Goal: Task Accomplishment & Management: Complete application form

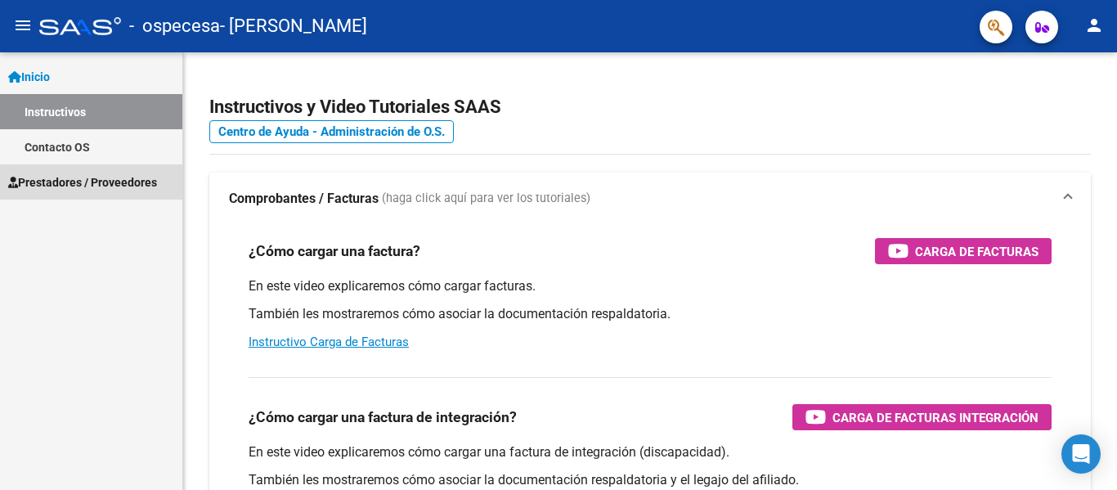
click at [91, 196] on link "Prestadores / Proveedores" at bounding box center [91, 181] width 182 height 35
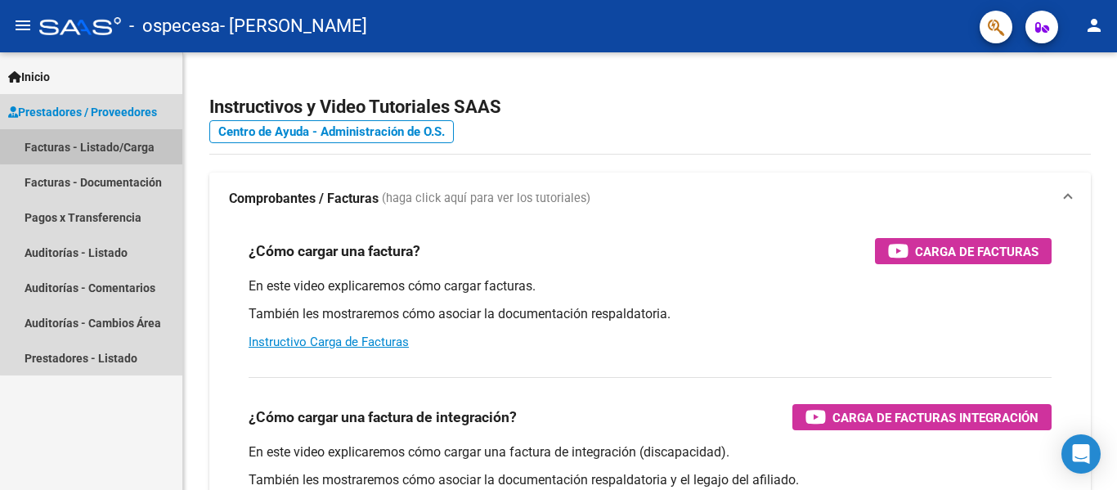
click at [117, 145] on link "Facturas - Listado/Carga" at bounding box center [91, 146] width 182 height 35
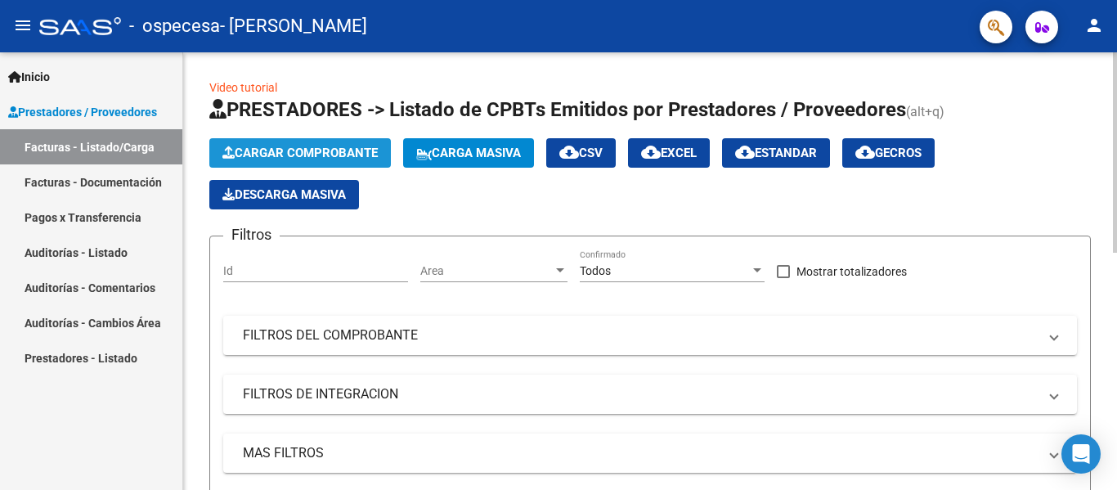
click at [330, 155] on span "Cargar Comprobante" at bounding box center [299, 153] width 155 height 15
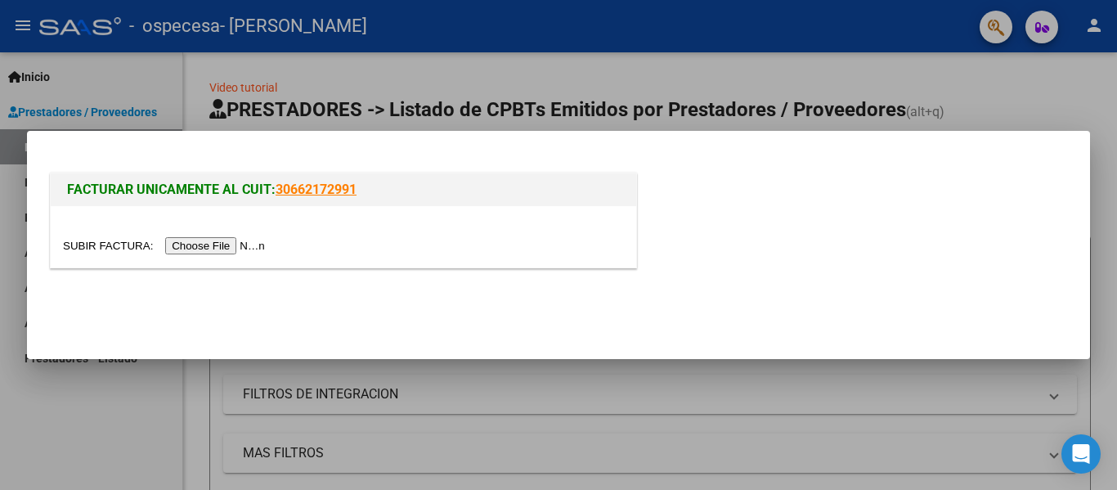
click at [229, 249] on input "file" at bounding box center [166, 245] width 207 height 17
click at [223, 250] on input "file" at bounding box center [166, 245] width 207 height 17
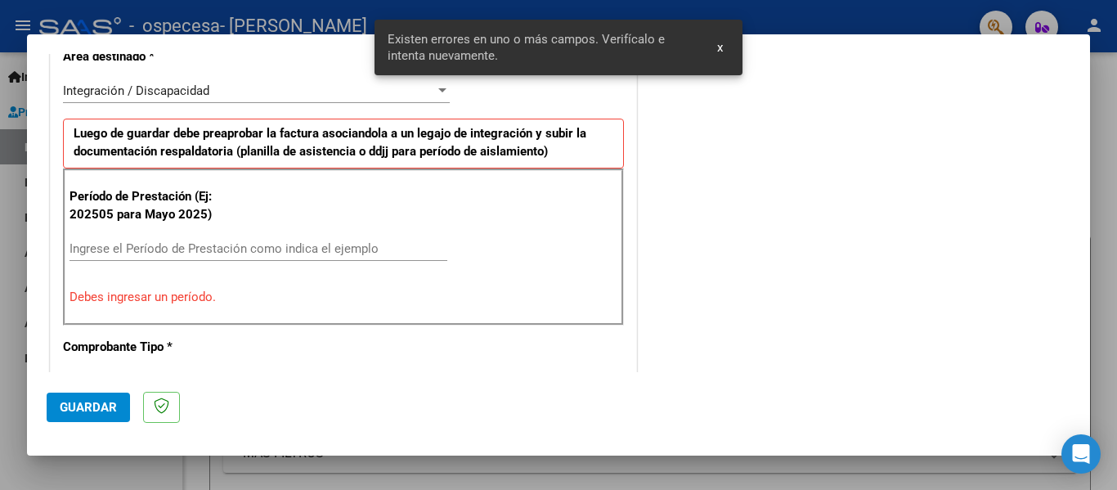
scroll to position [393, 0]
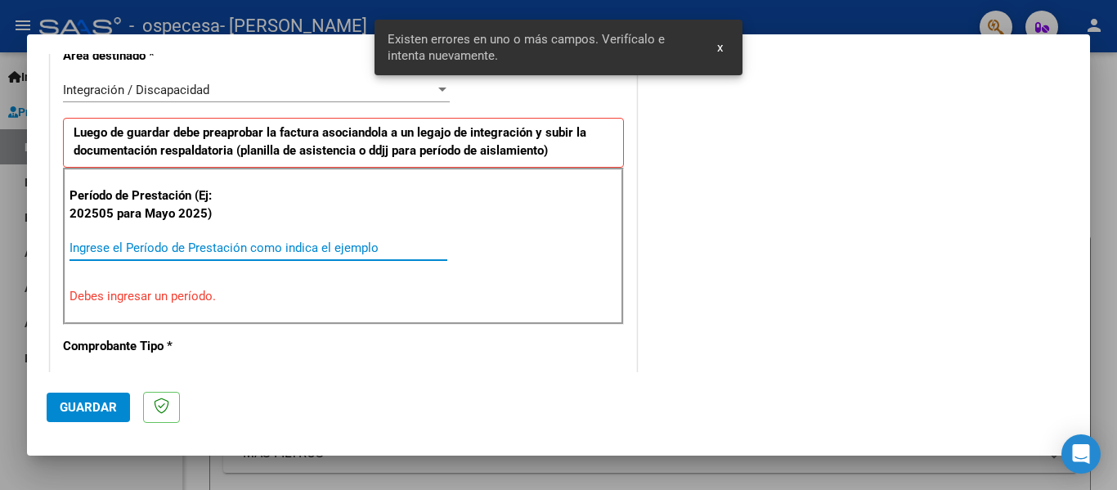
click at [85, 244] on input "Ingrese el Período de Prestación como indica el ejemplo" at bounding box center [259, 247] width 378 height 15
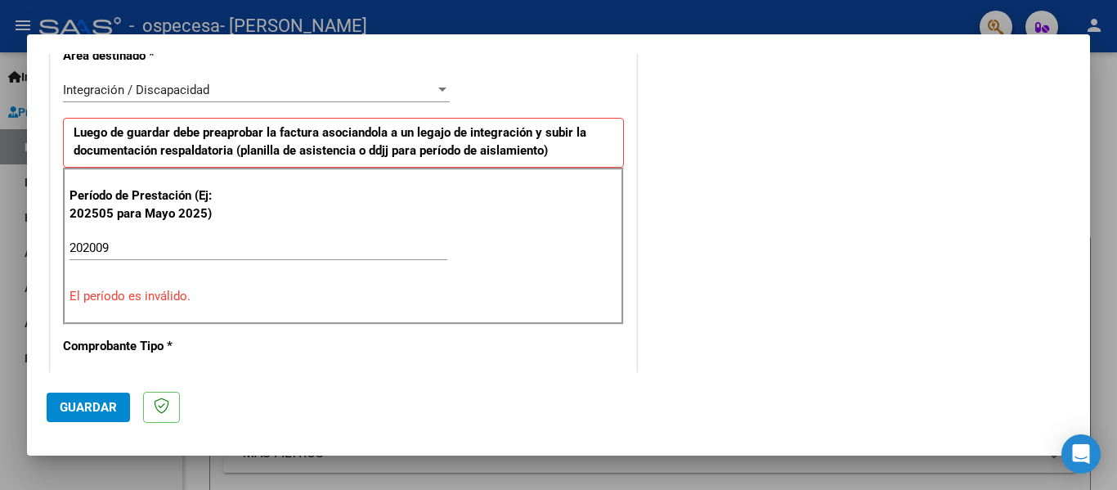
click at [325, 407] on mat-dialog-actions "Guardar" at bounding box center [559, 404] width 1024 height 65
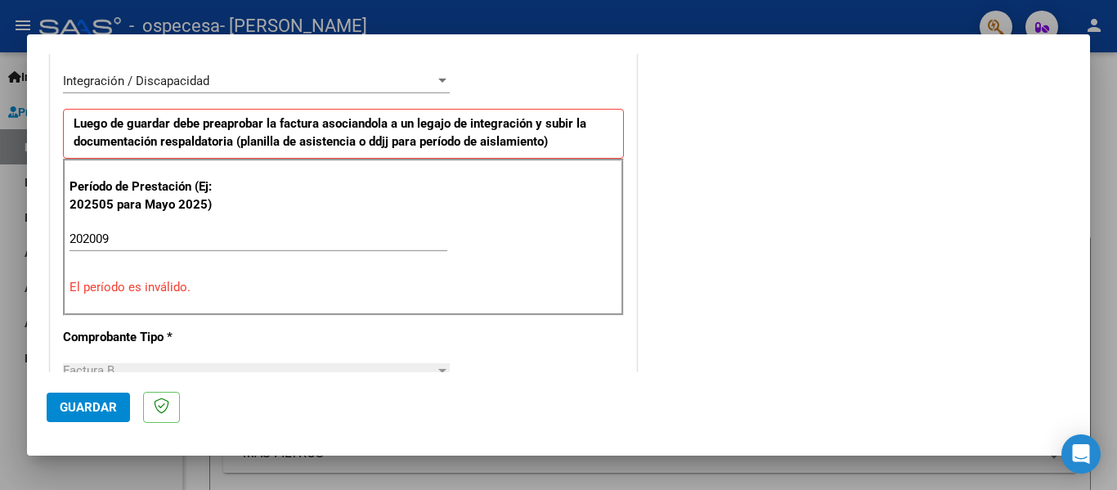
scroll to position [402, 0]
click at [92, 234] on input "202009" at bounding box center [259, 238] width 378 height 15
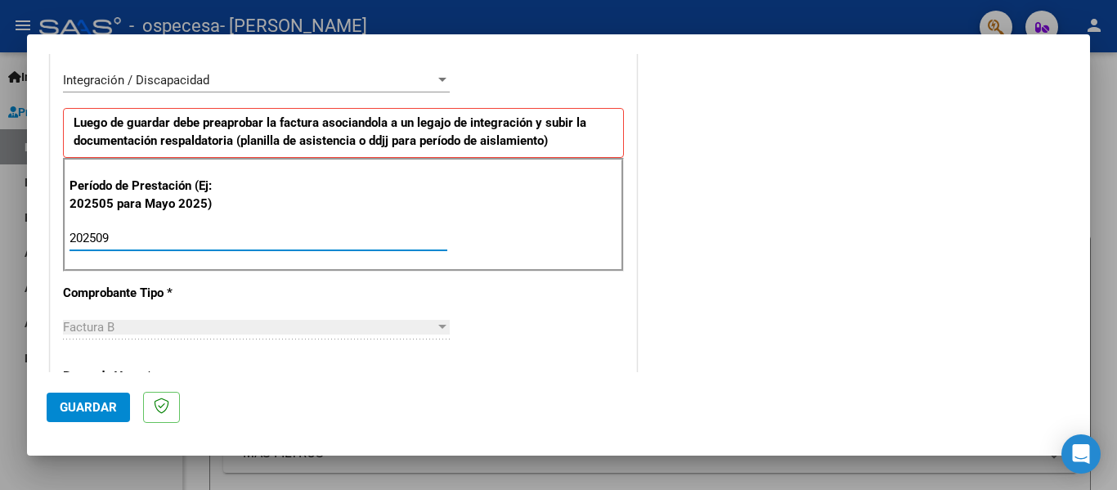
type input "202509"
click at [532, 393] on mat-dialog-actions "Guardar" at bounding box center [559, 404] width 1024 height 65
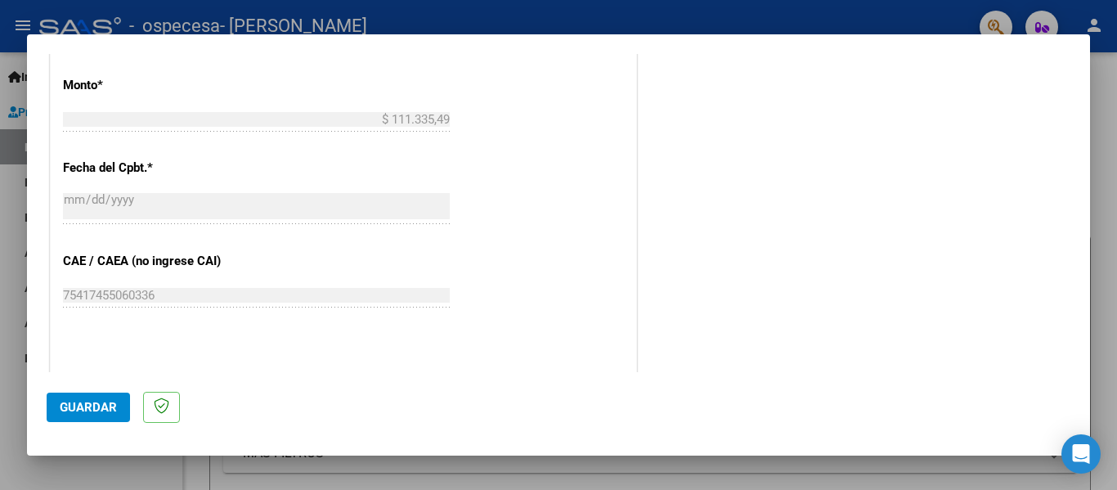
scroll to position [1121, 0]
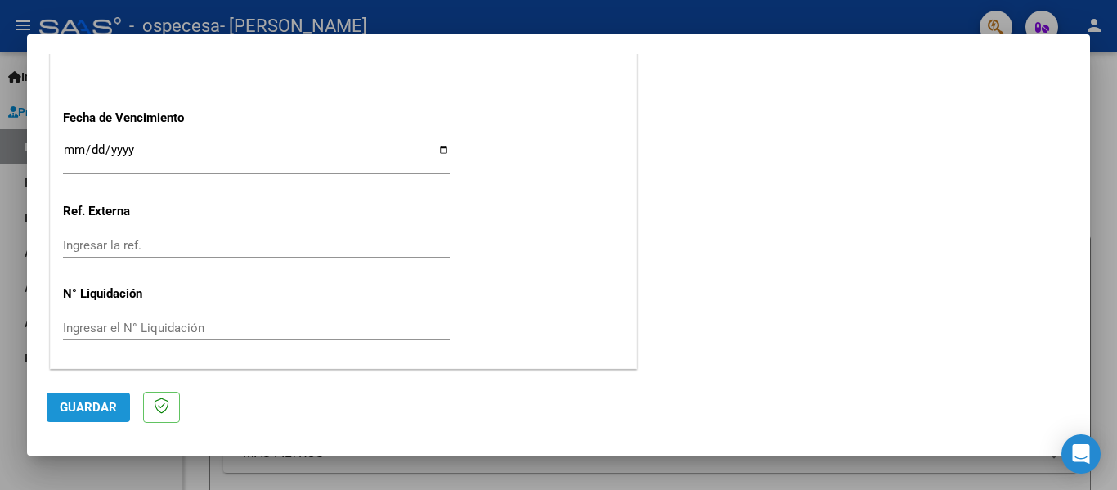
click at [87, 417] on button "Guardar" at bounding box center [88, 407] width 83 height 29
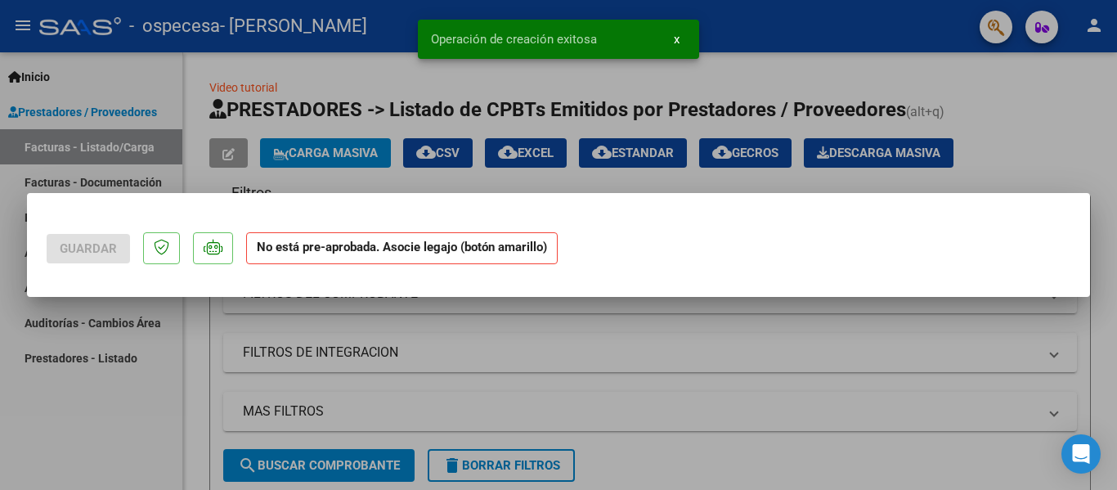
scroll to position [0, 0]
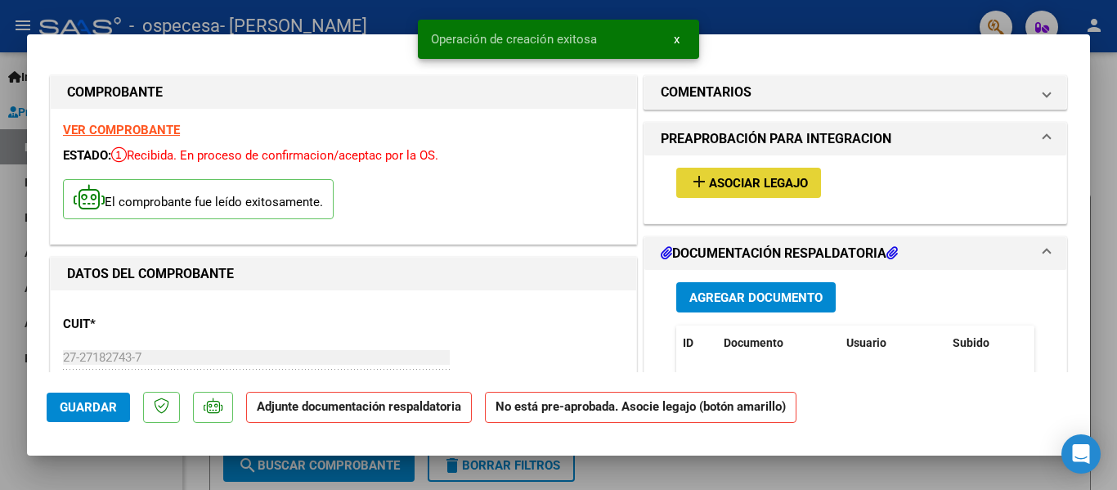
click at [753, 177] on span "Asociar Legajo" at bounding box center [758, 183] width 99 height 15
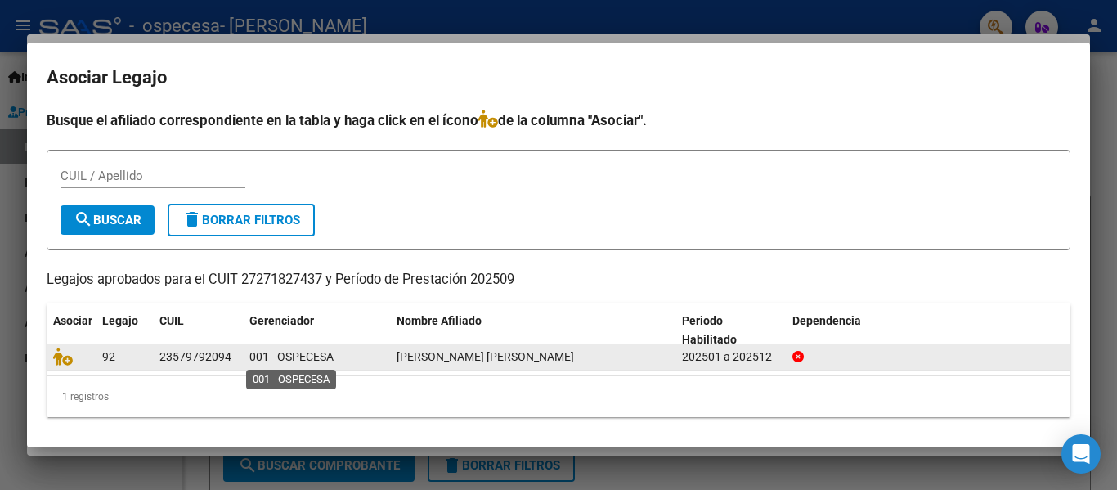
click at [272, 354] on span "001 - OSPECESA" at bounding box center [291, 356] width 84 height 13
click at [178, 358] on div "23579792094" at bounding box center [195, 357] width 72 height 19
click at [653, 356] on div "[PERSON_NAME] [PERSON_NAME]" at bounding box center [533, 357] width 272 height 19
drag, startPoint x: 451, startPoint y: 340, endPoint x: 455, endPoint y: 368, distance: 28.0
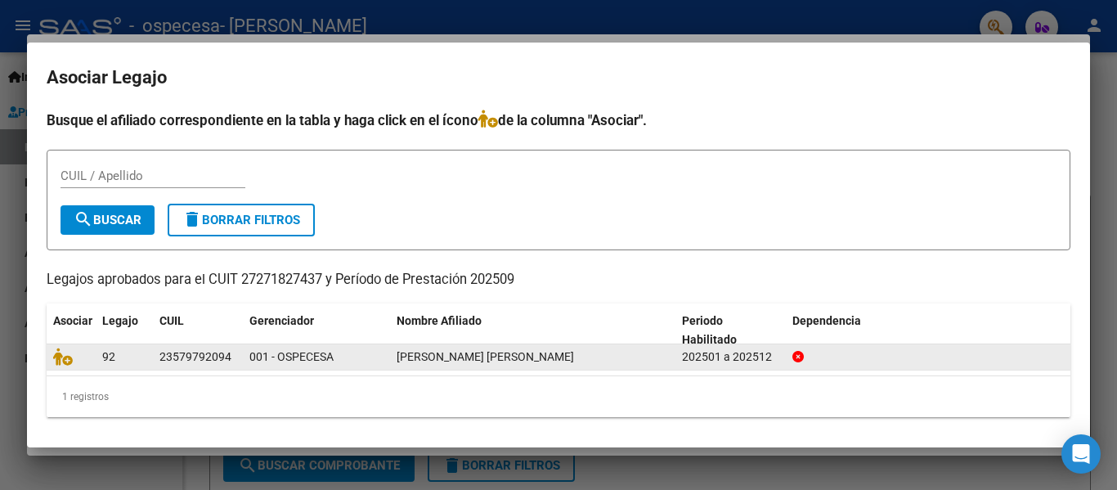
click at [455, 368] on div "Asociar Legajo CUIL Gerenciador Nombre Afiliado Periodo Habilitado Dependencia …" at bounding box center [559, 360] width 1024 height 114
click at [455, 368] on datatable-body-cell "[PERSON_NAME] [PERSON_NAME]" at bounding box center [532, 356] width 285 height 25
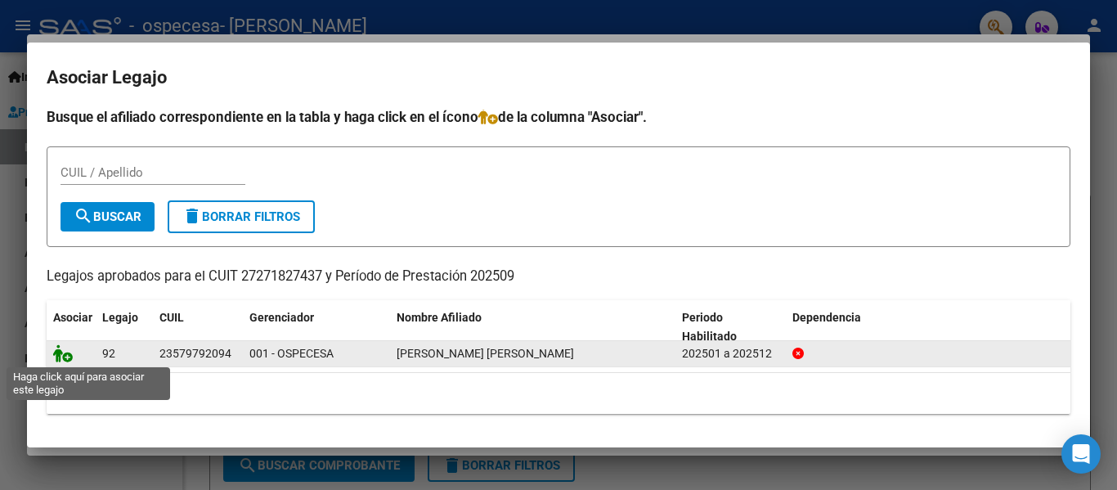
click at [65, 358] on icon at bounding box center [63, 353] width 20 height 18
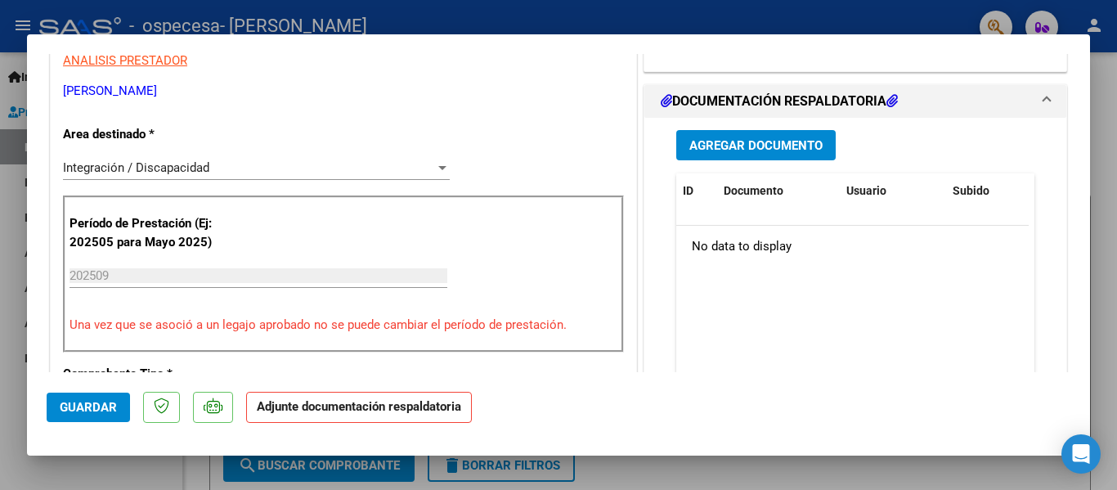
scroll to position [348, 0]
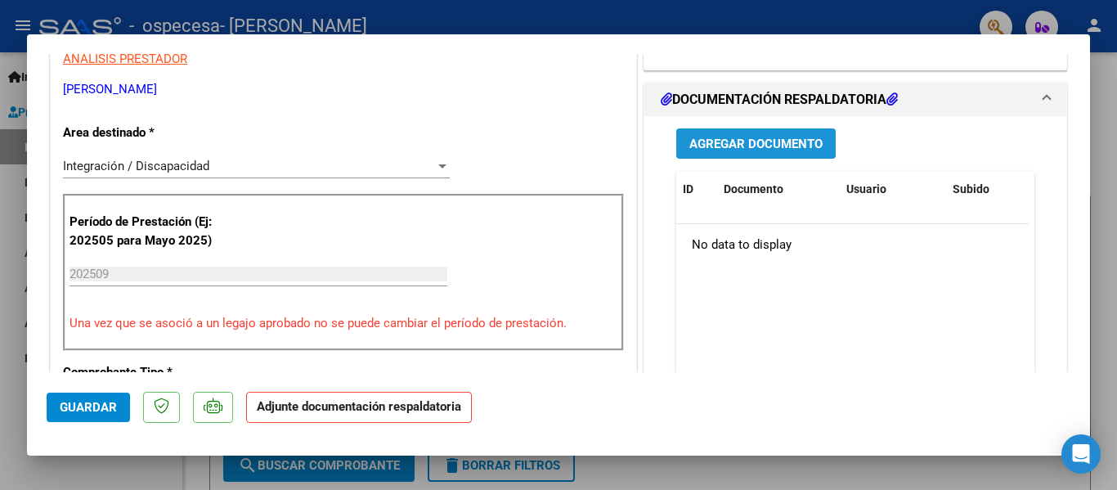
click at [778, 143] on span "Agregar Documento" at bounding box center [755, 144] width 133 height 15
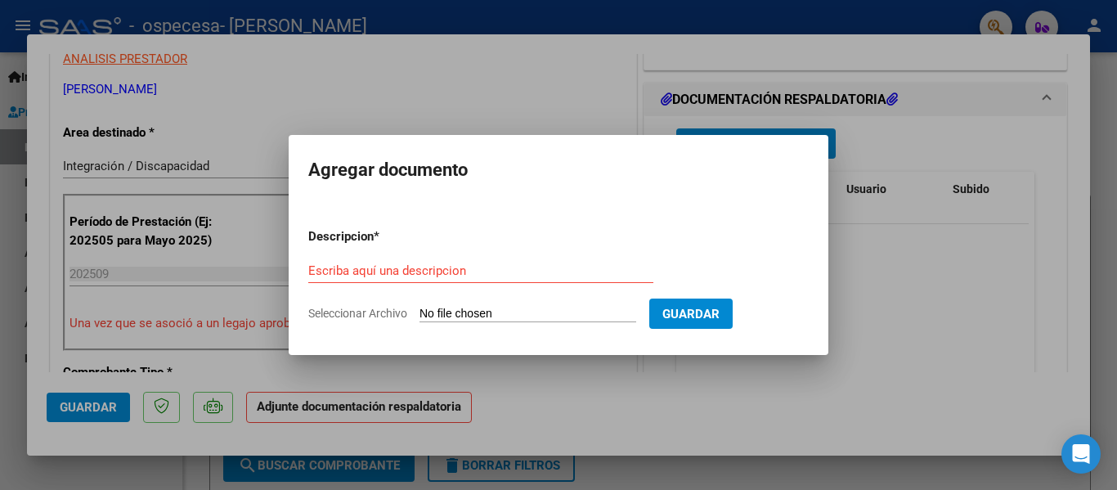
click at [465, 311] on input "Seleccionar Archivo" at bounding box center [528, 315] width 217 height 16
type input "C:\fakepath\[PERSON_NAME]. Asist septiembre.pdf"
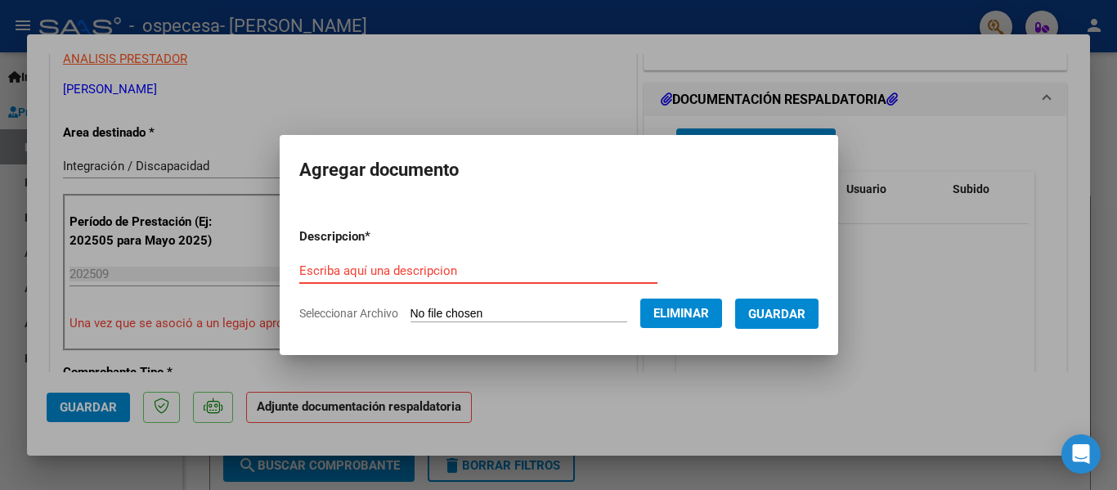
click at [422, 264] on input "Escriba aquí una descripcion" at bounding box center [478, 270] width 358 height 15
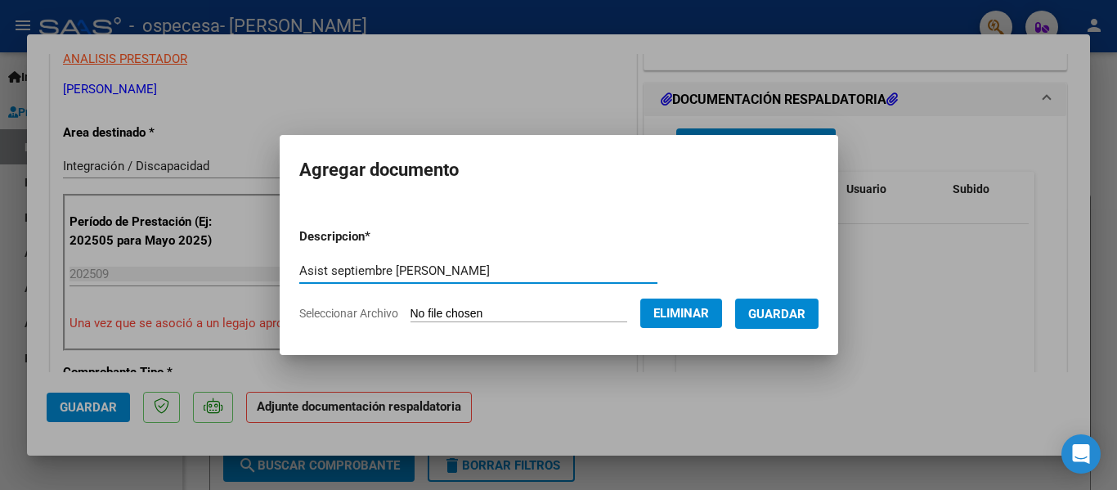
type input "Asist septiembre [PERSON_NAME]"
click at [790, 307] on span "Guardar" at bounding box center [776, 314] width 57 height 15
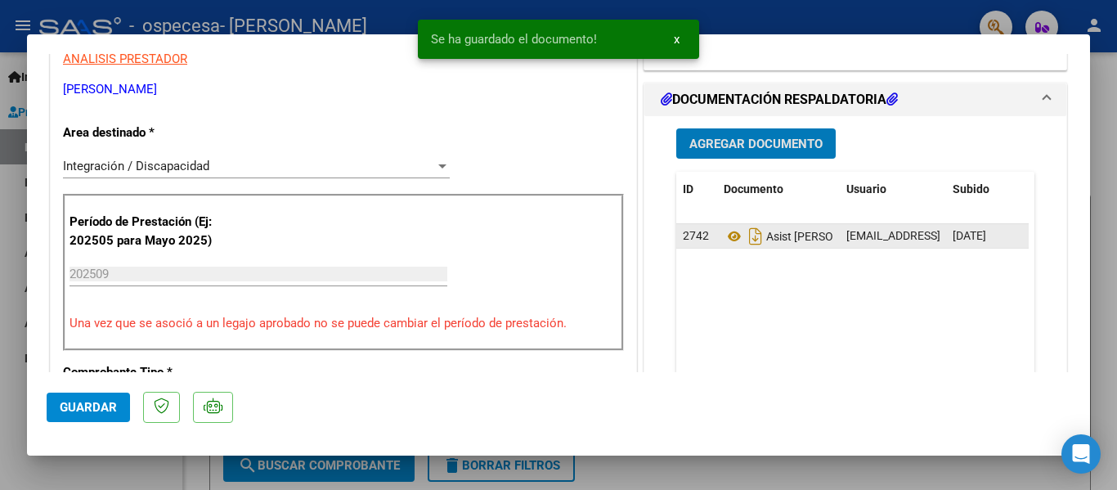
scroll to position [471, 0]
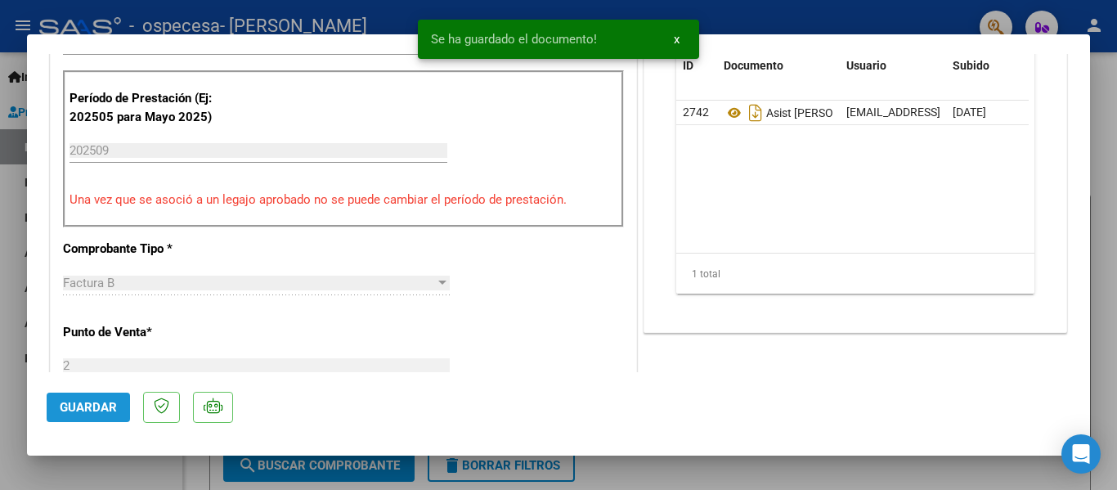
click at [77, 399] on button "Guardar" at bounding box center [88, 407] width 83 height 29
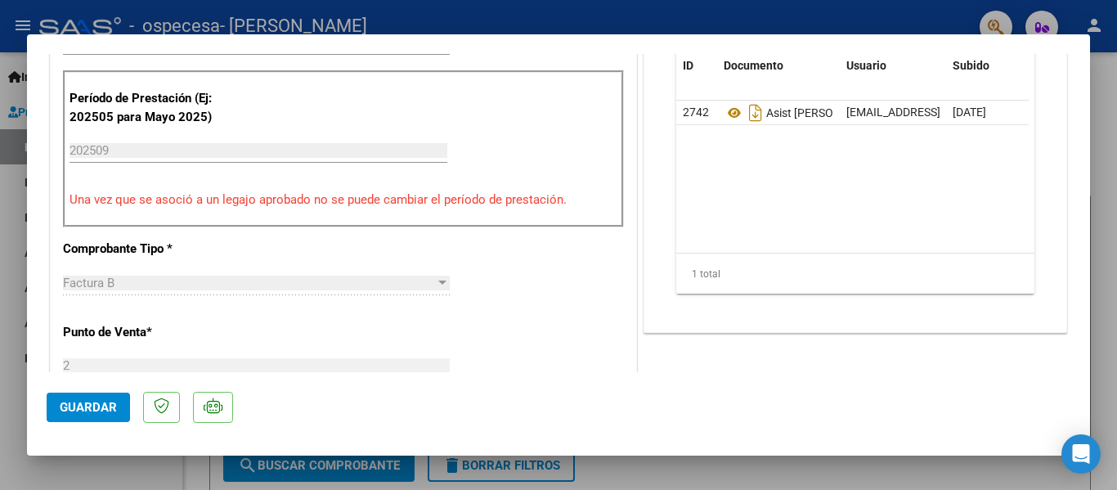
click at [1111, 114] on div at bounding box center [558, 245] width 1117 height 490
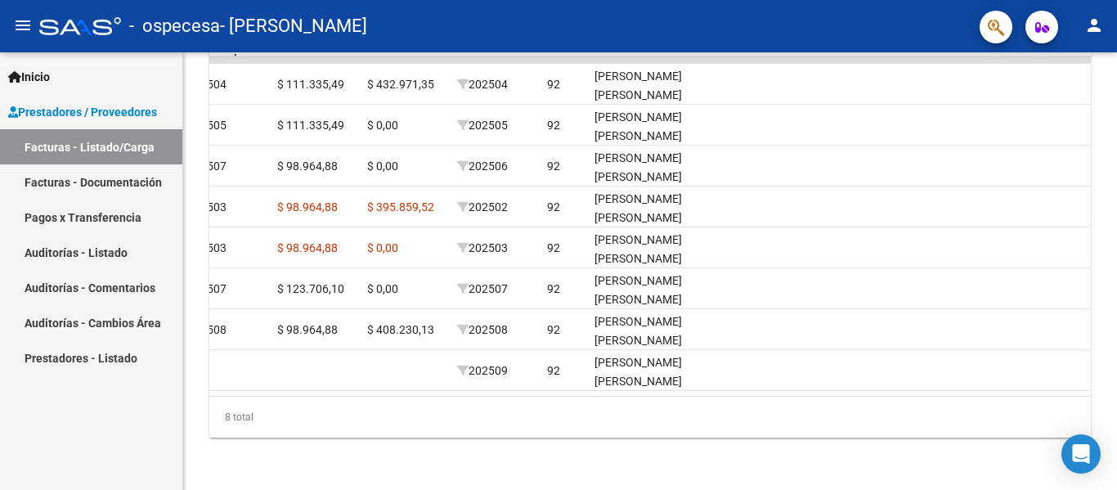
scroll to position [0, 1890]
